Goal: Transaction & Acquisition: Purchase product/service

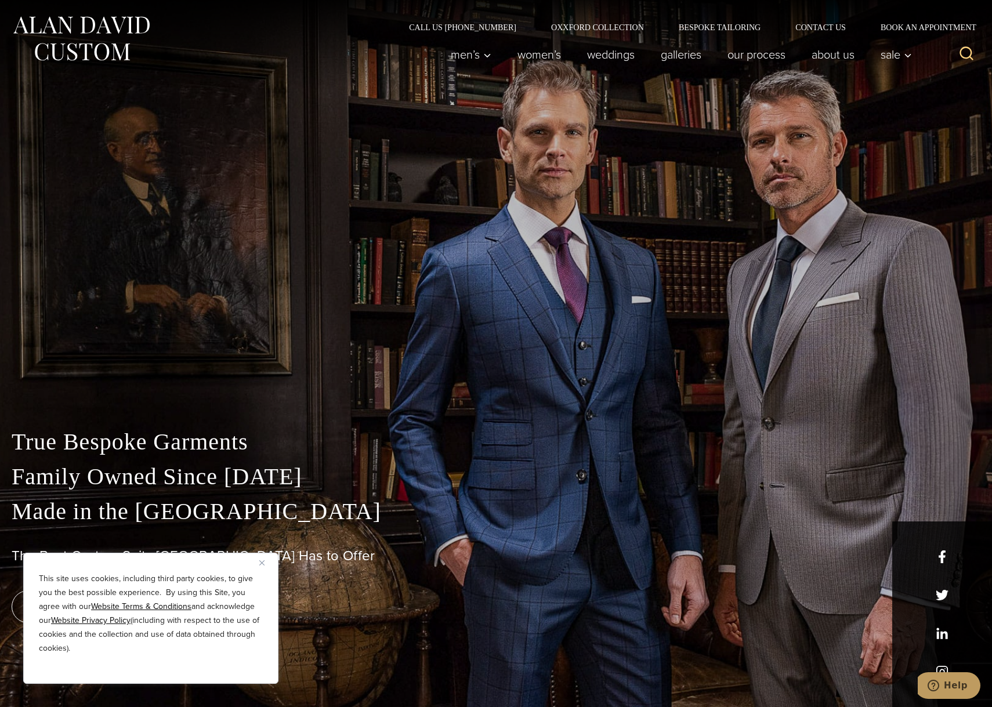
click at [970, 180] on div "True Bespoke Garments Family Owned Since [DATE] Made in [GEOGRAPHIC_DATA] The B…" at bounding box center [496, 353] width 992 height 707
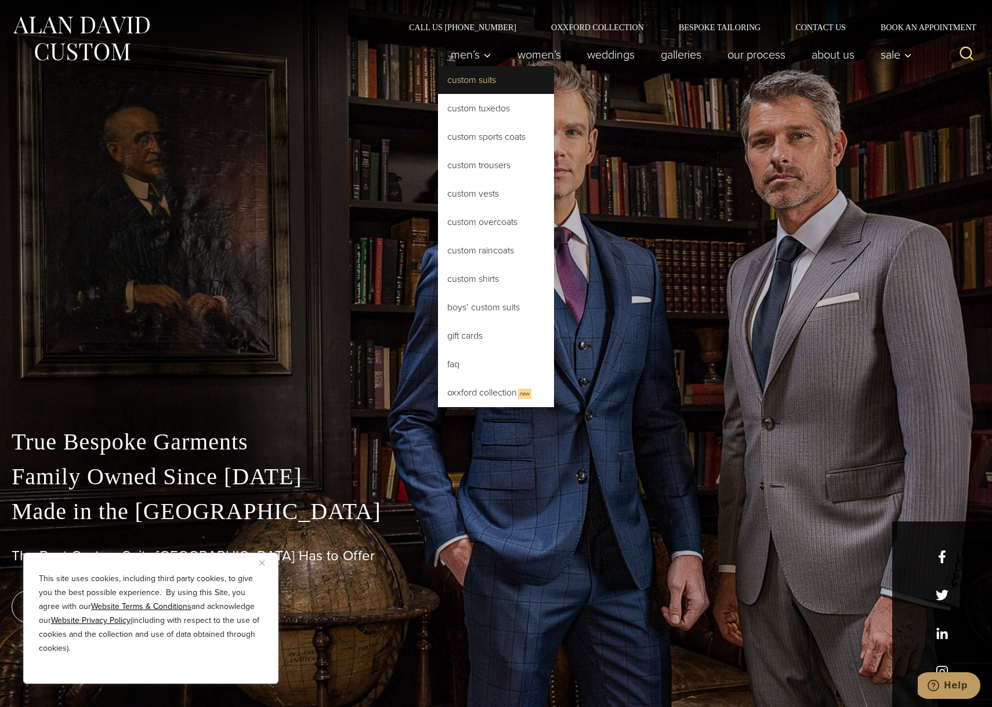
click at [476, 84] on link "Custom Suits" at bounding box center [496, 80] width 116 height 28
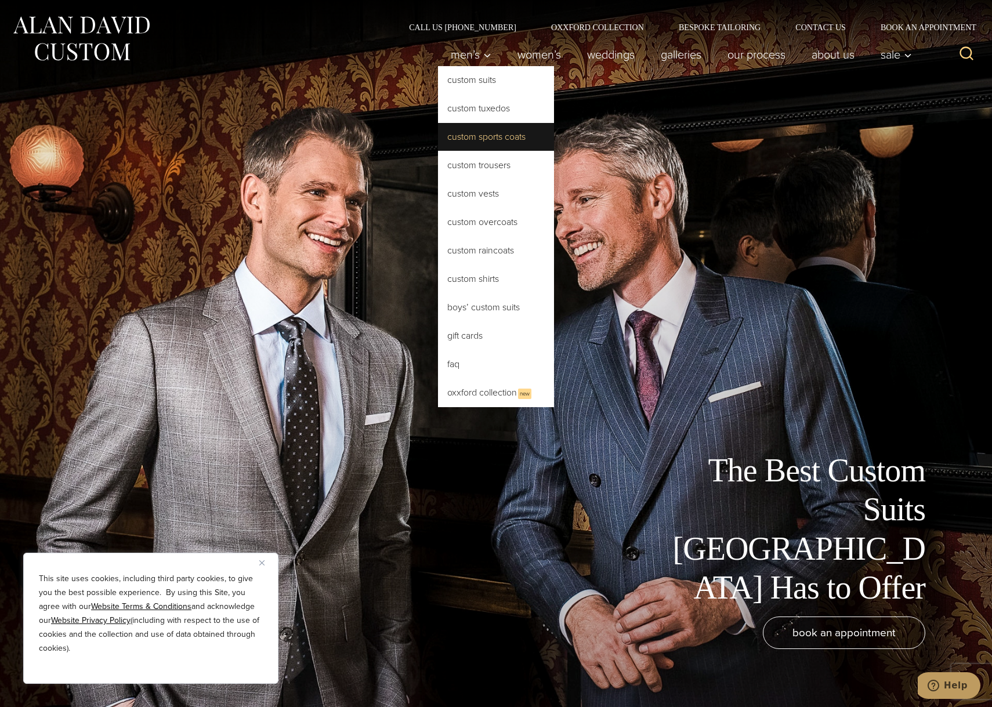
click at [480, 142] on link "Custom Sports Coats" at bounding box center [496, 137] width 116 height 28
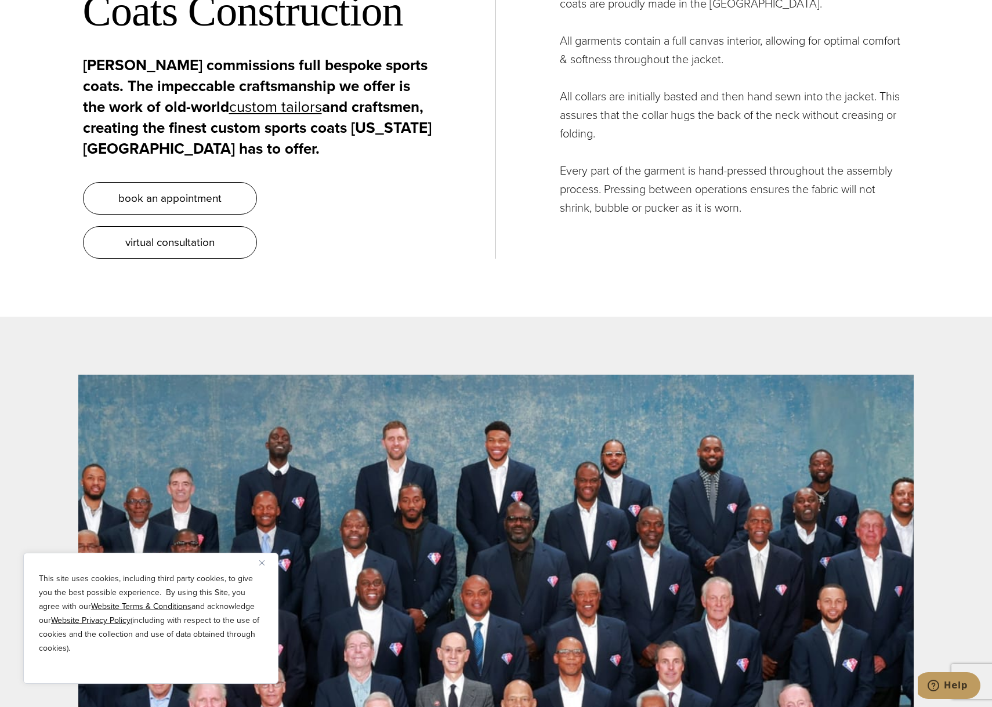
scroll to position [4987, 0]
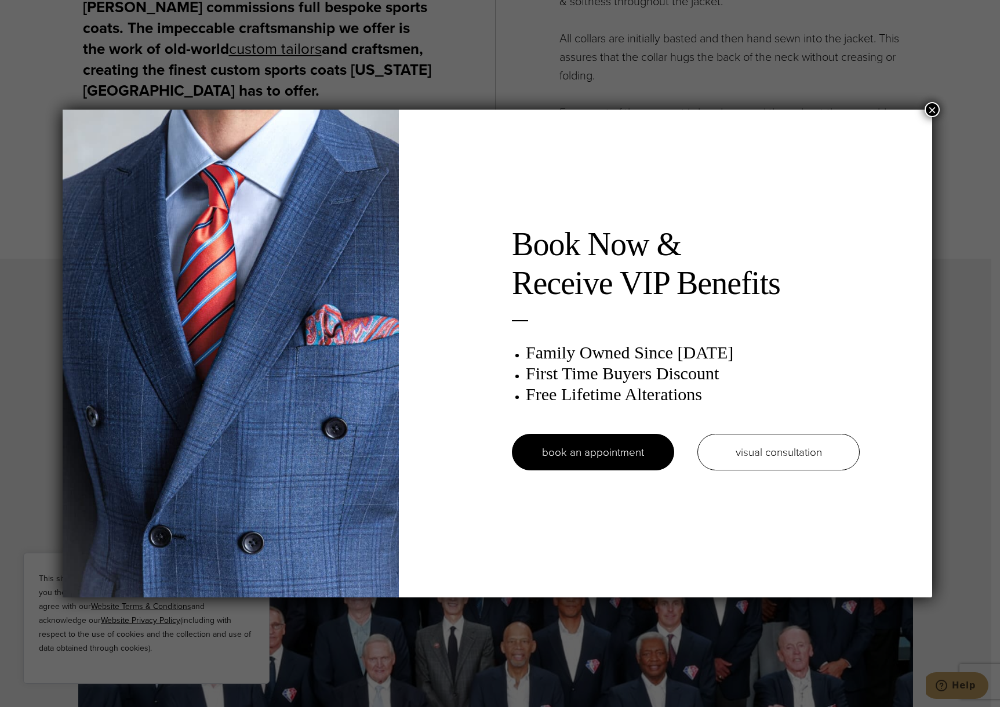
click at [934, 112] on button "×" at bounding box center [932, 109] width 15 height 15
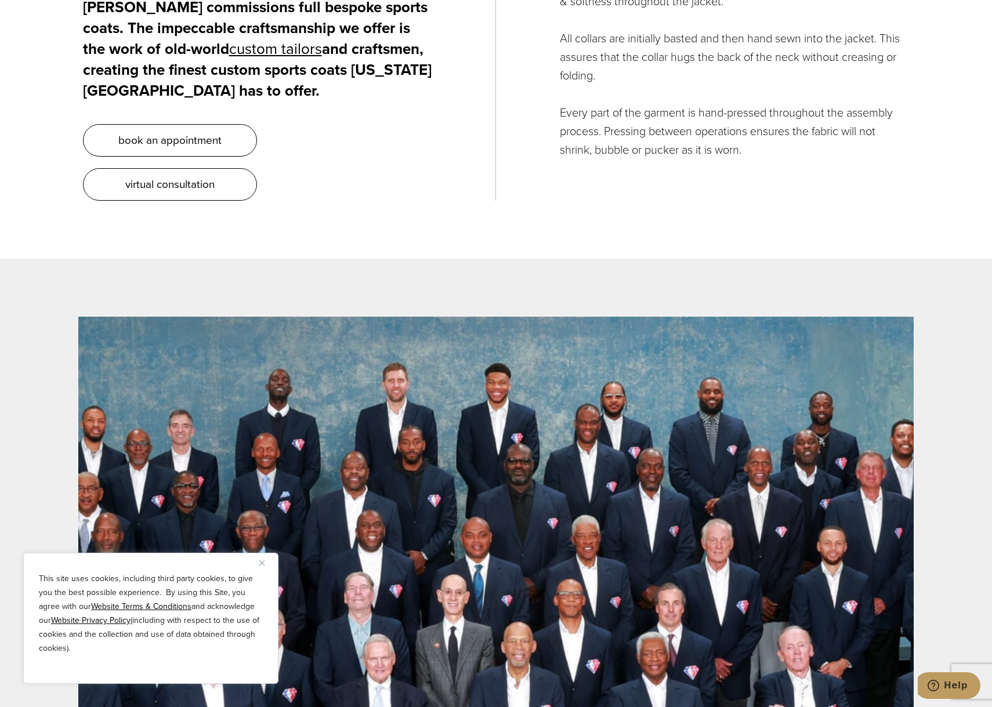
click at [855, 165] on div "Custom Sports Coats Construction Alan David commissions full bespoke sports coa…" at bounding box center [496, 38] width 826 height 441
drag, startPoint x: 955, startPoint y: 429, endPoint x: 937, endPoint y: 404, distance: 30.3
